Goal: Task Accomplishment & Management: Manage account settings

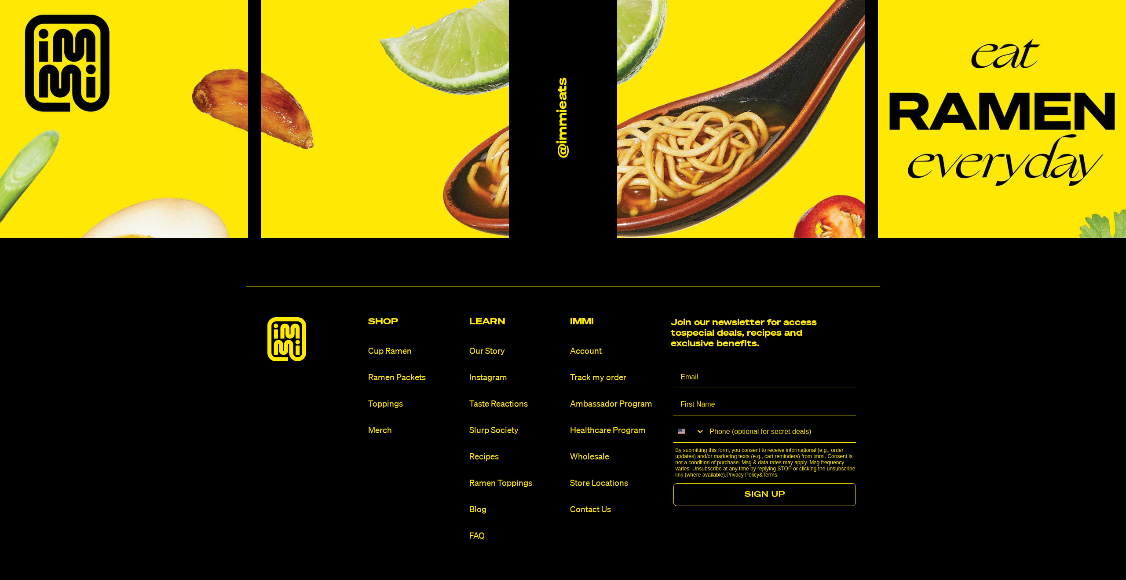
scroll to position [5425, 0]
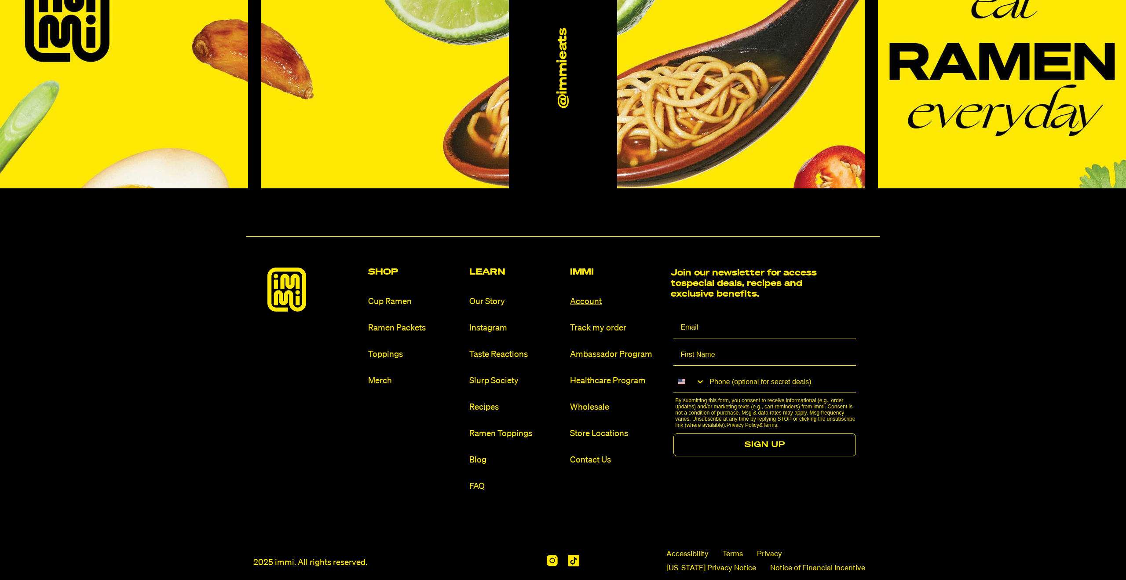
click at [593, 296] on link "Account" at bounding box center [617, 302] width 94 height 12
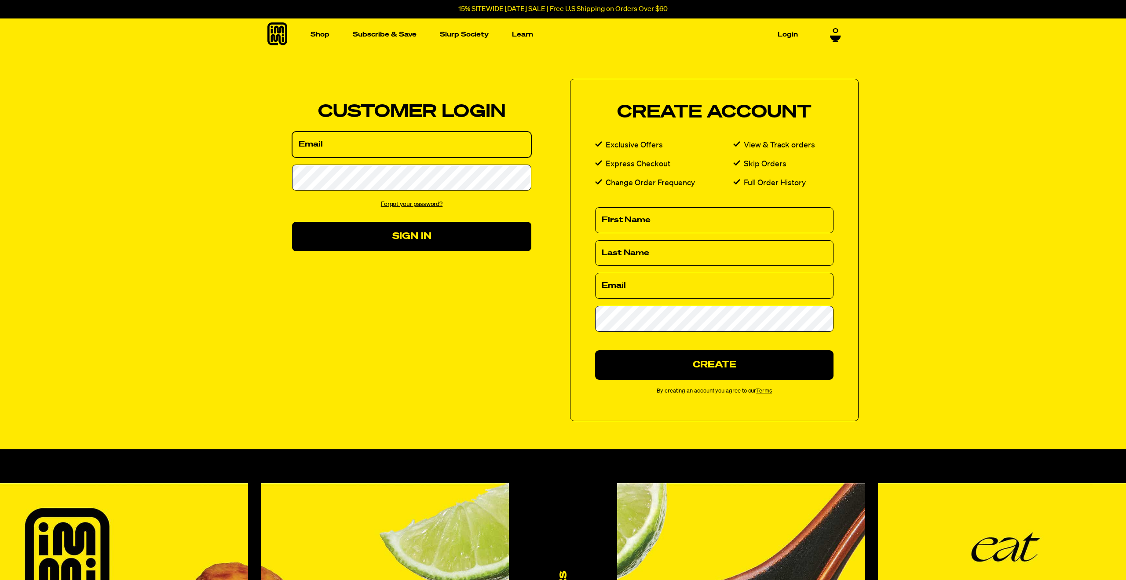
click at [330, 152] on input "Email" at bounding box center [411, 144] width 239 height 26
type input "estewart004@gmail.com"
click at [357, 182] on body "Press Option+1 for screen-reader mode, Option+0 to cancel Accessibility Screen-…" at bounding box center [563, 582] width 1126 height 1164
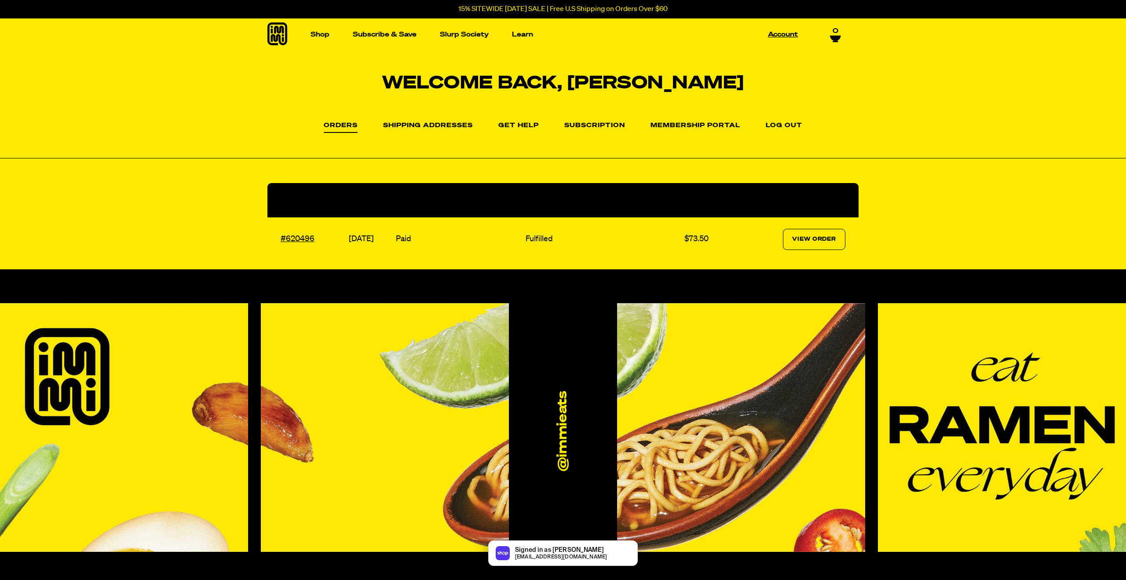
click at [790, 35] on link "Account" at bounding box center [782, 35] width 37 height 14
click at [422, 128] on link "Shipping Addresses" at bounding box center [428, 127] width 90 height 11
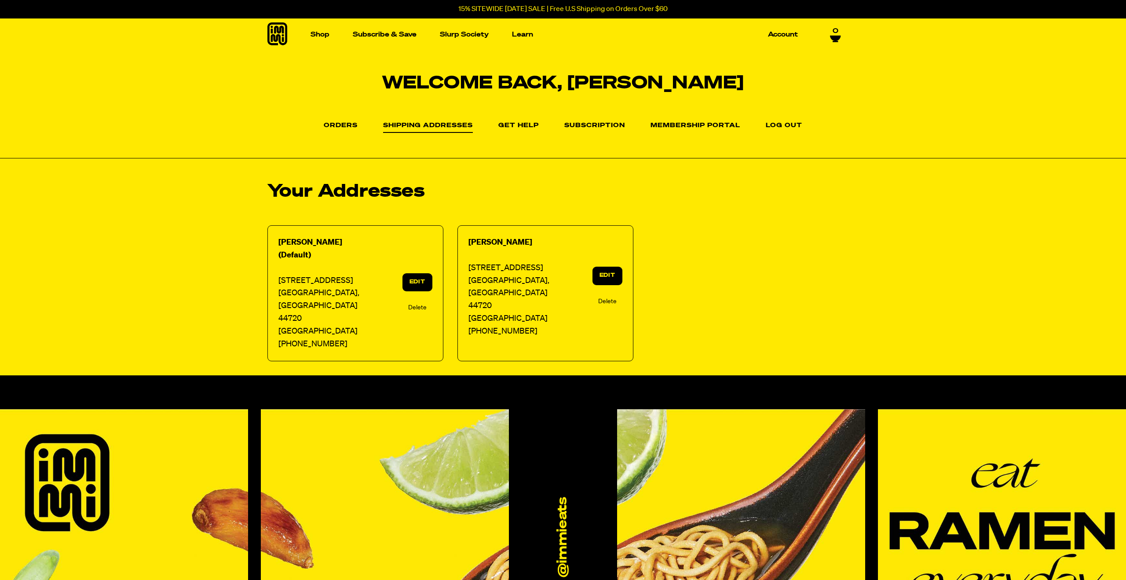
click at [606, 297] on link "Delete" at bounding box center [607, 301] width 18 height 10
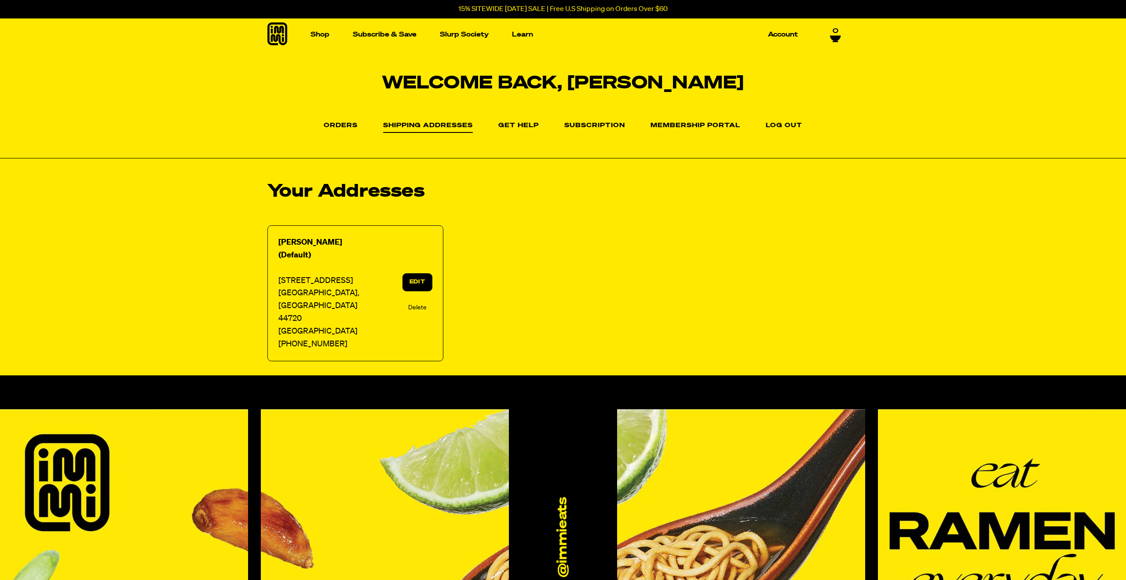
select select "[US_STATE]"
click at [413, 274] on link "Edit" at bounding box center [417, 282] width 30 height 18
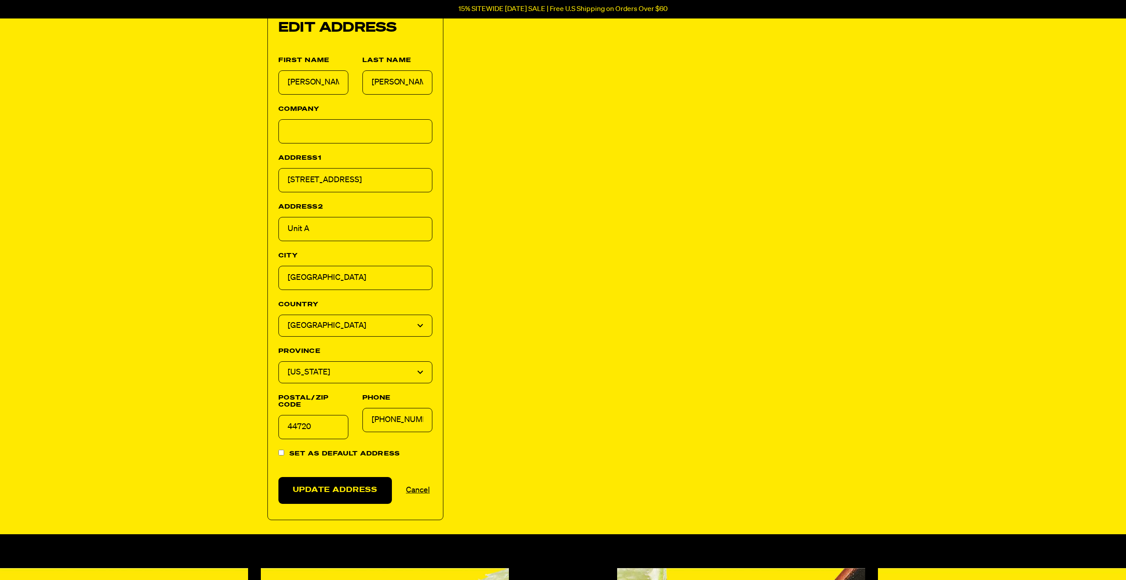
scroll to position [364, 0]
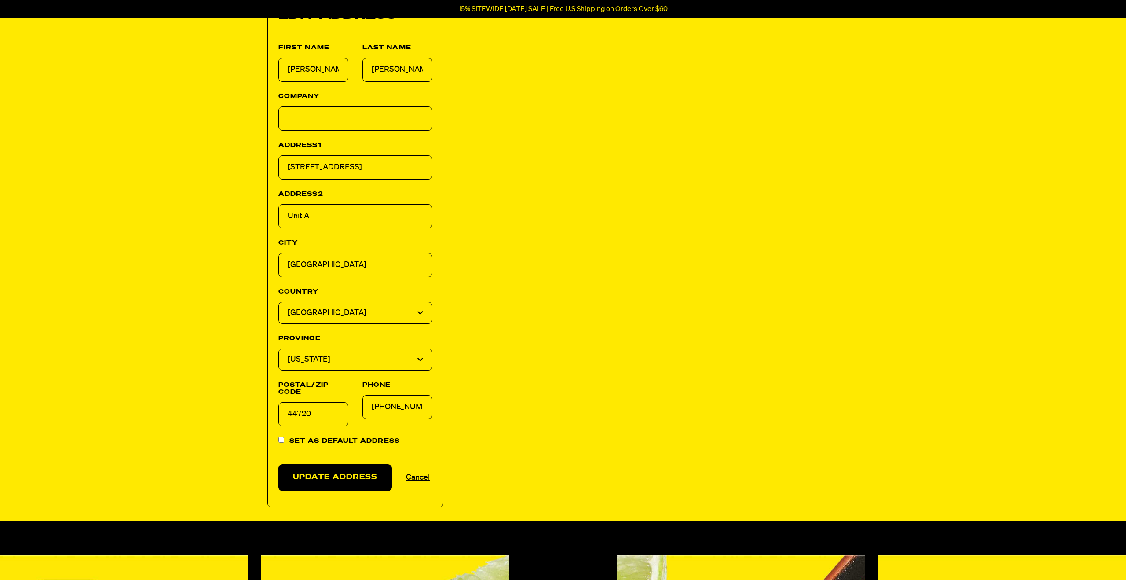
drag, startPoint x: 395, startPoint y: 158, endPoint x: 285, endPoint y: 153, distance: 109.6
click at [285, 155] on input "[STREET_ADDRESS]" at bounding box center [355, 167] width 154 height 24
type input "[STREET_ADDRESS][PERSON_NAME]"
type input "K"
type input "Akron"
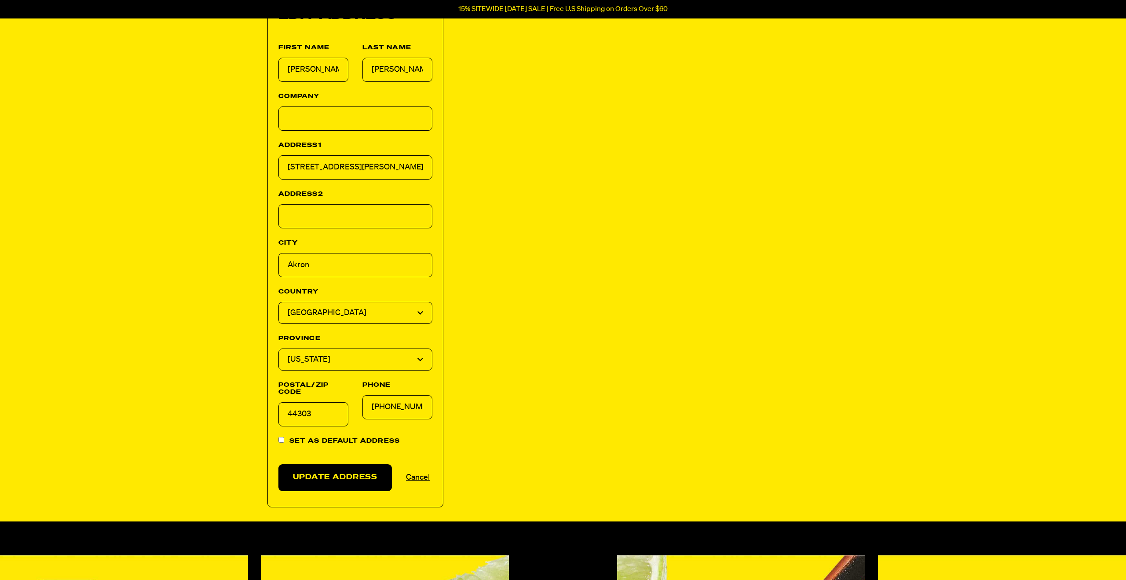
type input "44303"
click at [419, 440] on div "Edit address First Name [PERSON_NAME] Last Name [PERSON_NAME] Company Address1 …" at bounding box center [355, 248] width 154 height 483
click at [282, 437] on input "Set as default address" at bounding box center [281, 440] width 6 height 6
checkbox input "true"
click at [336, 464] on button "Update Address" at bounding box center [334, 477] width 113 height 27
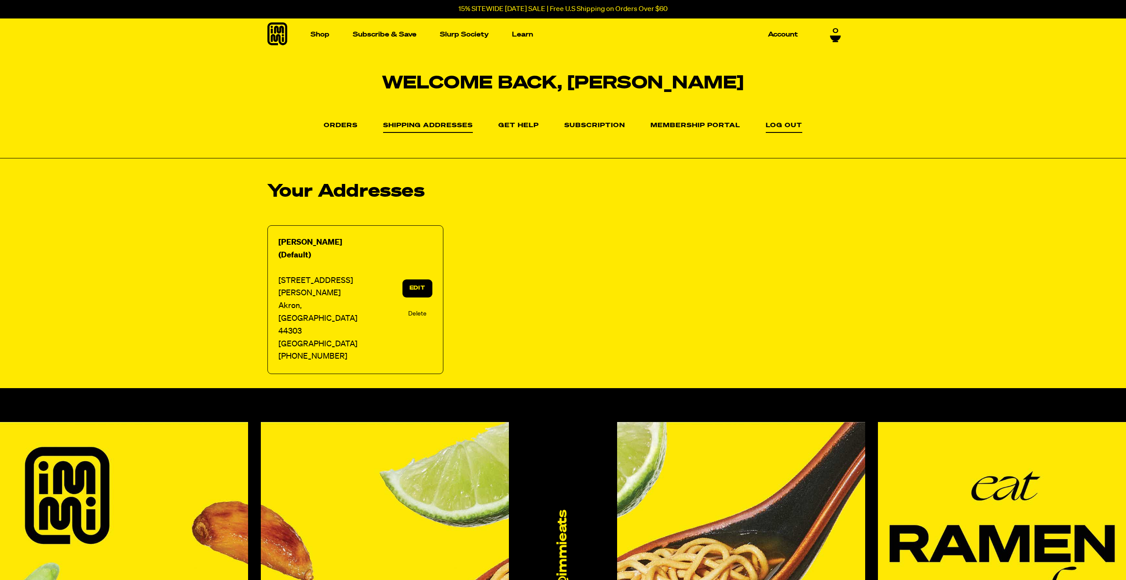
click at [775, 127] on link "Log out" at bounding box center [784, 127] width 36 height 11
